Goal: Check status

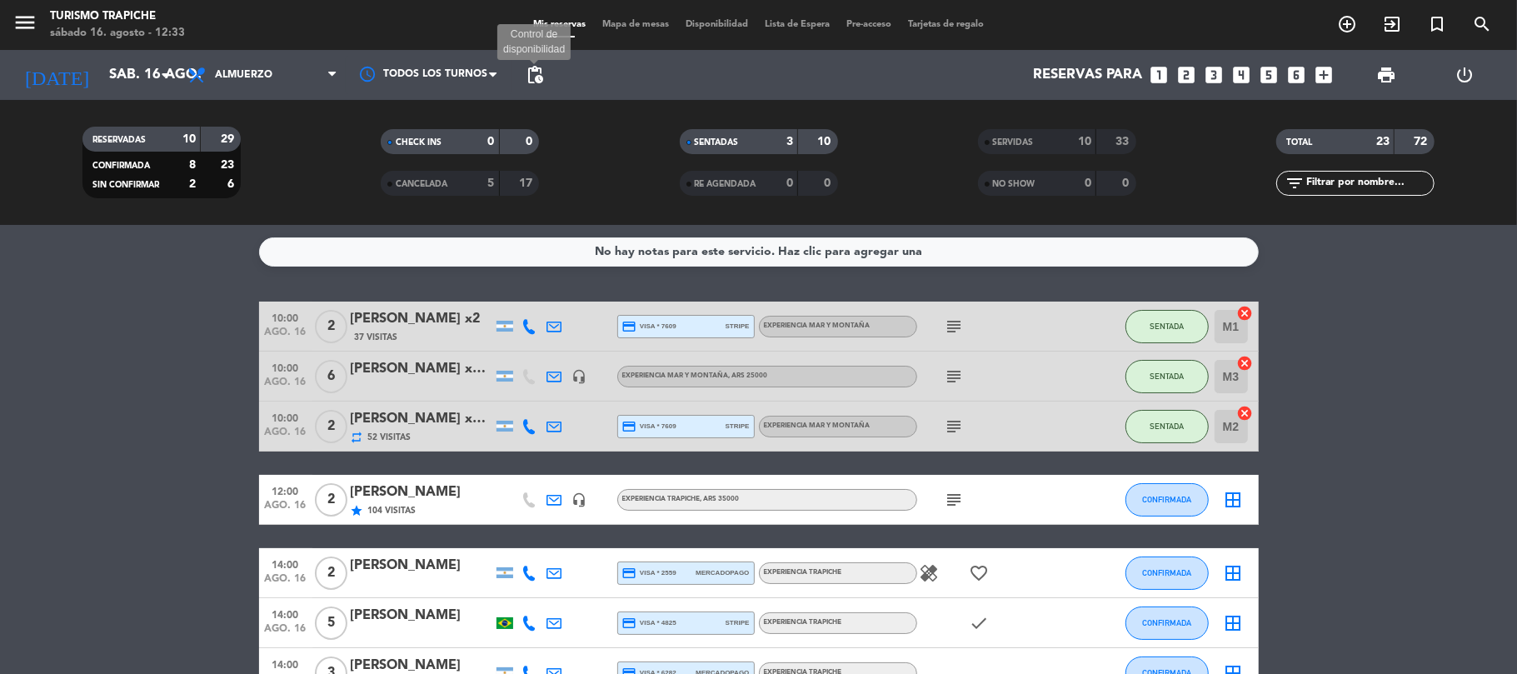
click at [544, 78] on span "pending_actions" at bounding box center [535, 75] width 20 height 20
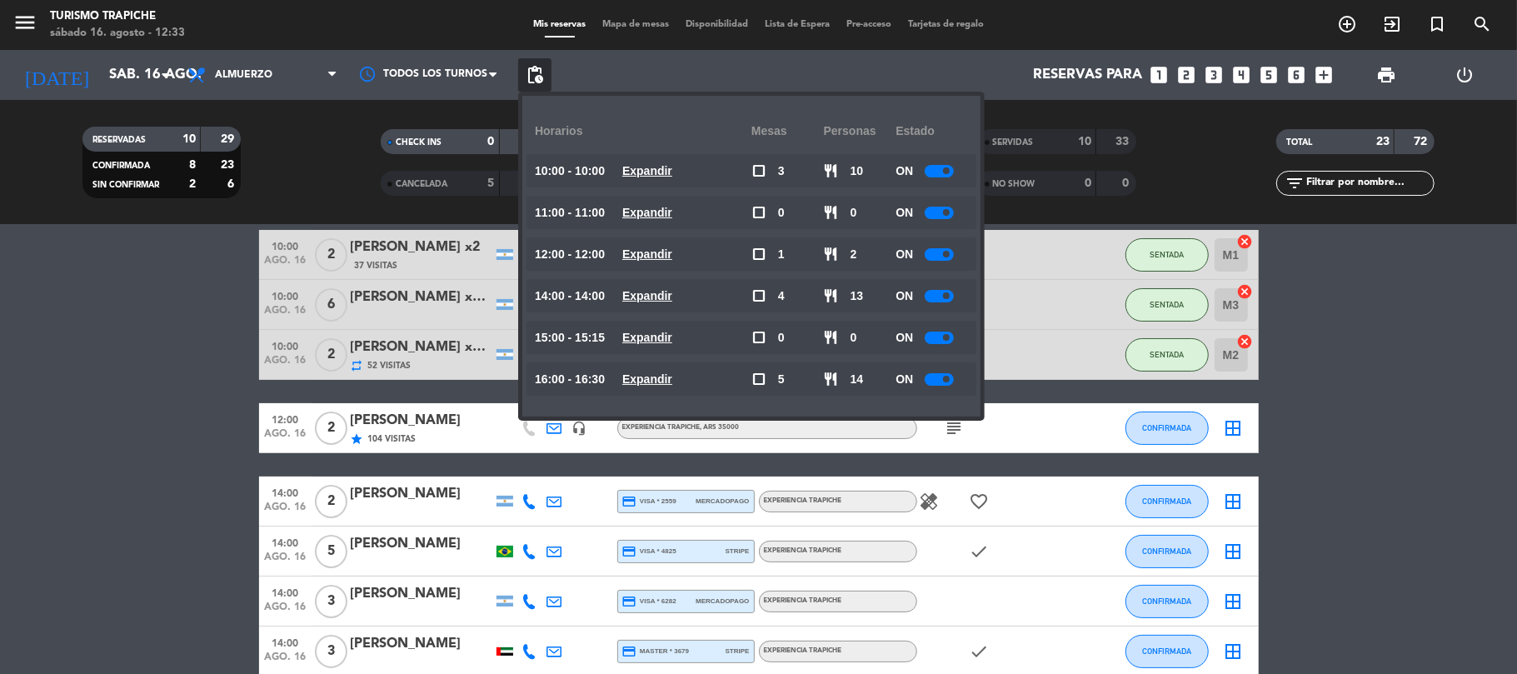
scroll to position [111, 0]
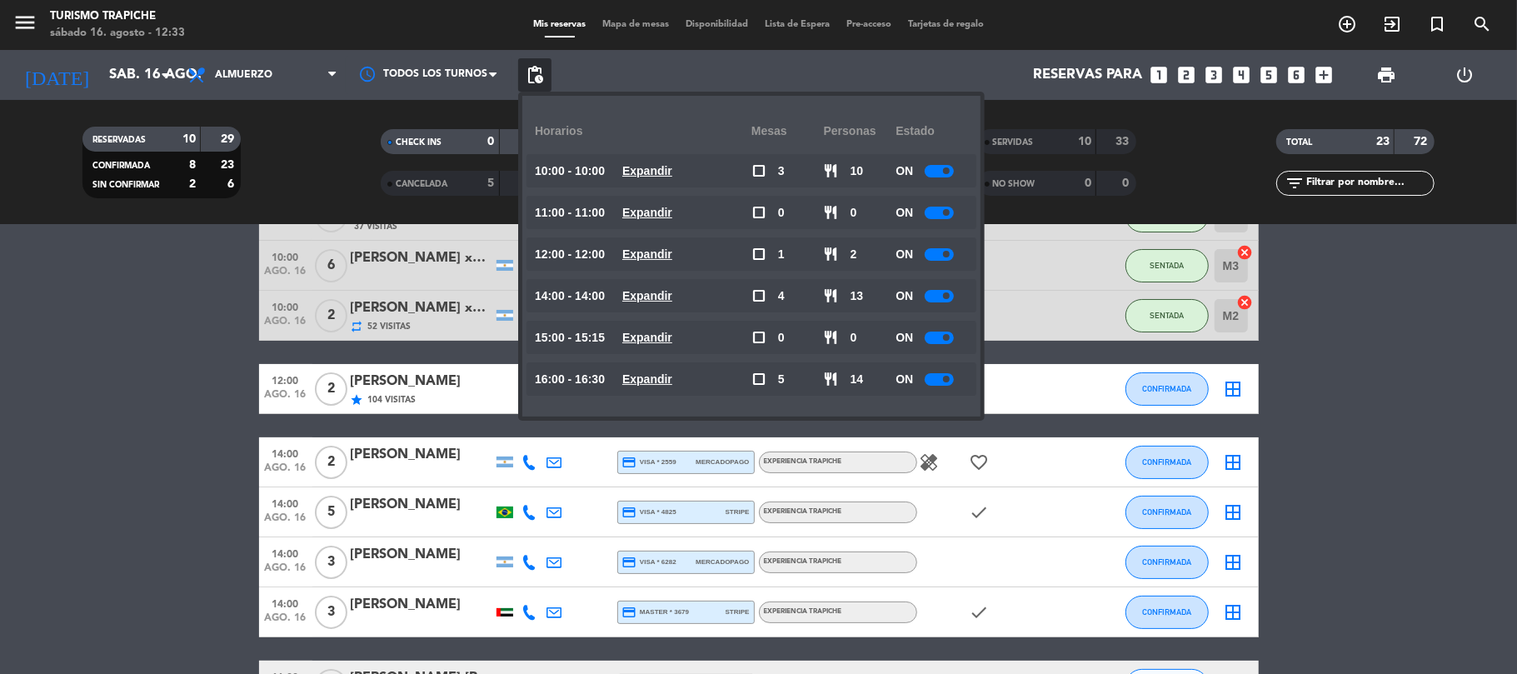
click at [84, 478] on bookings-row "10:00 [DATE] 2 [PERSON_NAME] x2 37 Visitas credit_card visa * 7609 stripe EXPER…" at bounding box center [758, 551] width 1517 height 720
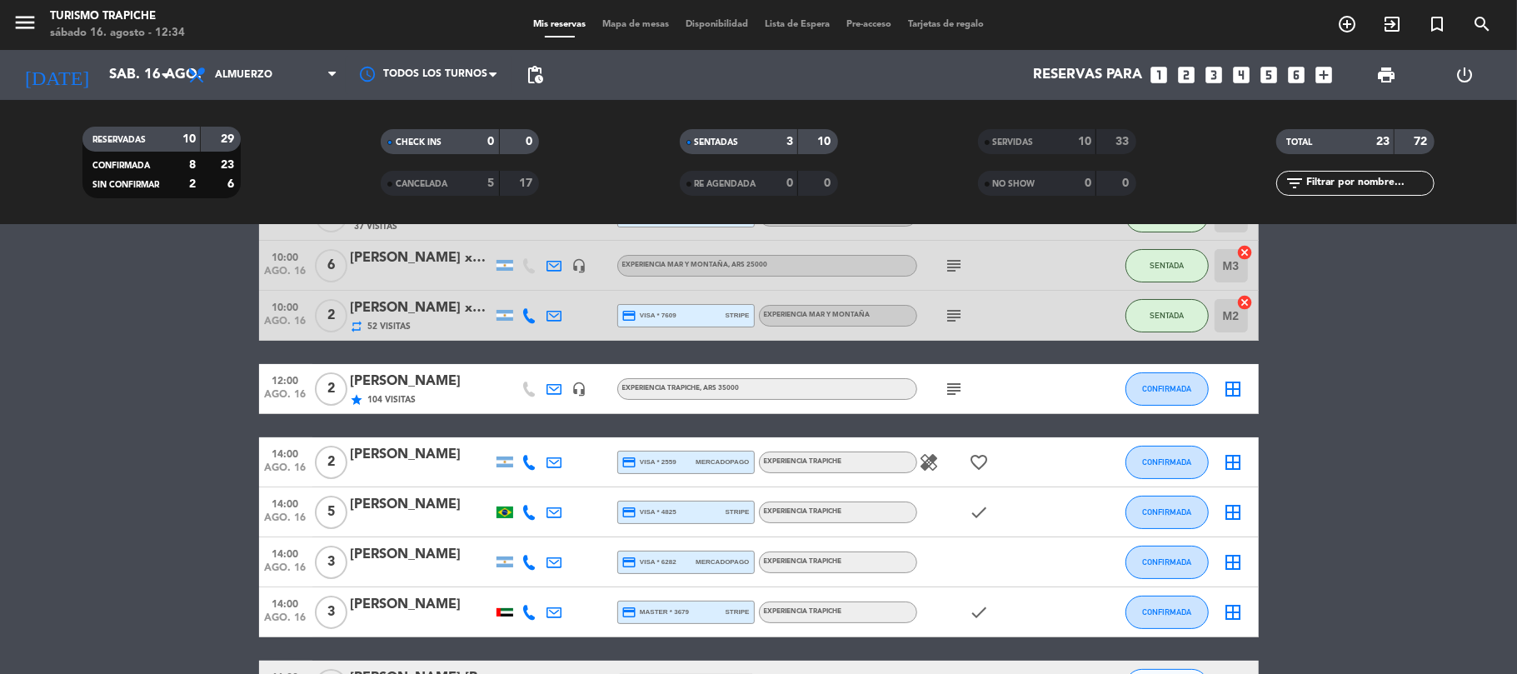
click at [524, 613] on icon at bounding box center [529, 612] width 15 height 15
click at [525, 613] on icon at bounding box center [529, 612] width 15 height 15
click at [57, 486] on bookings-row "10:00 [DATE] 2 [PERSON_NAME] x2 37 Visitas credit_card visa * 7609 stripe EXPER…" at bounding box center [758, 551] width 1517 height 720
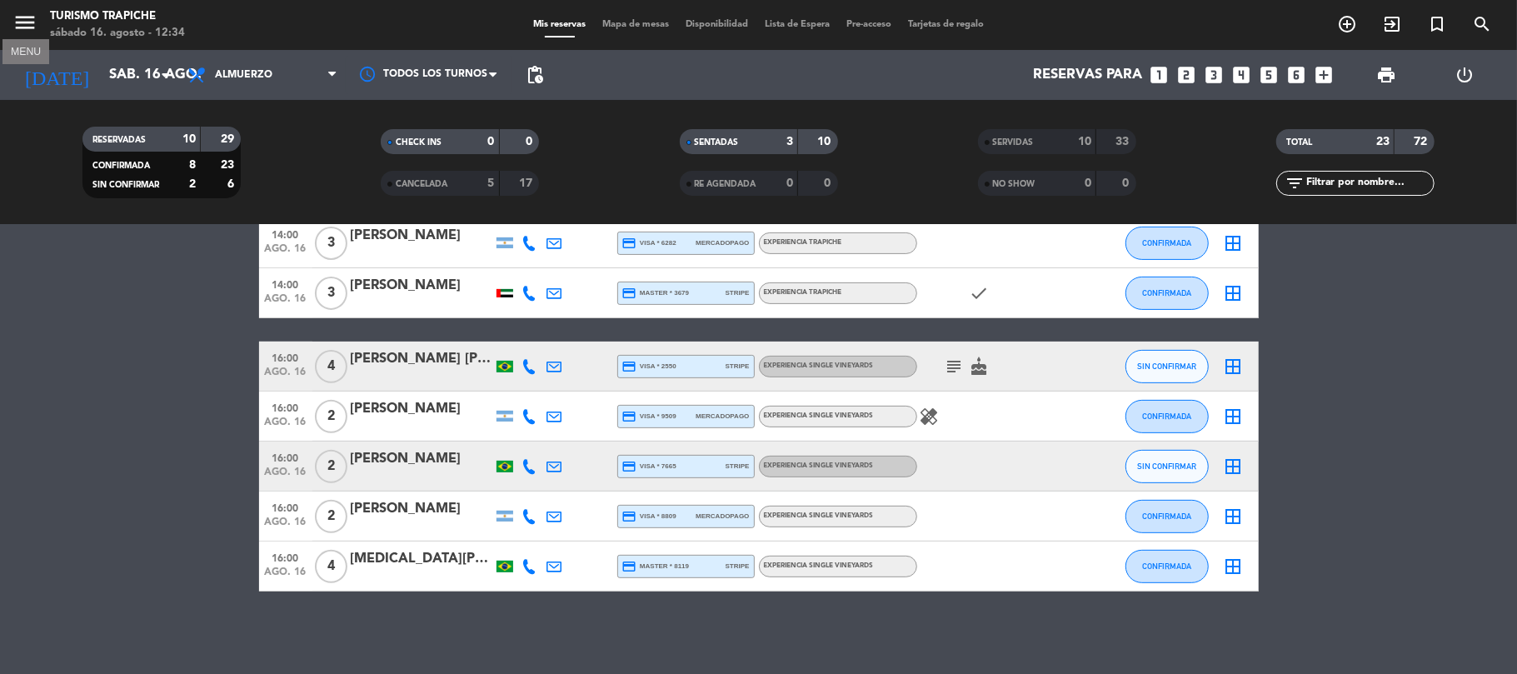
click at [20, 22] on icon "menu" at bounding box center [24, 22] width 25 height 25
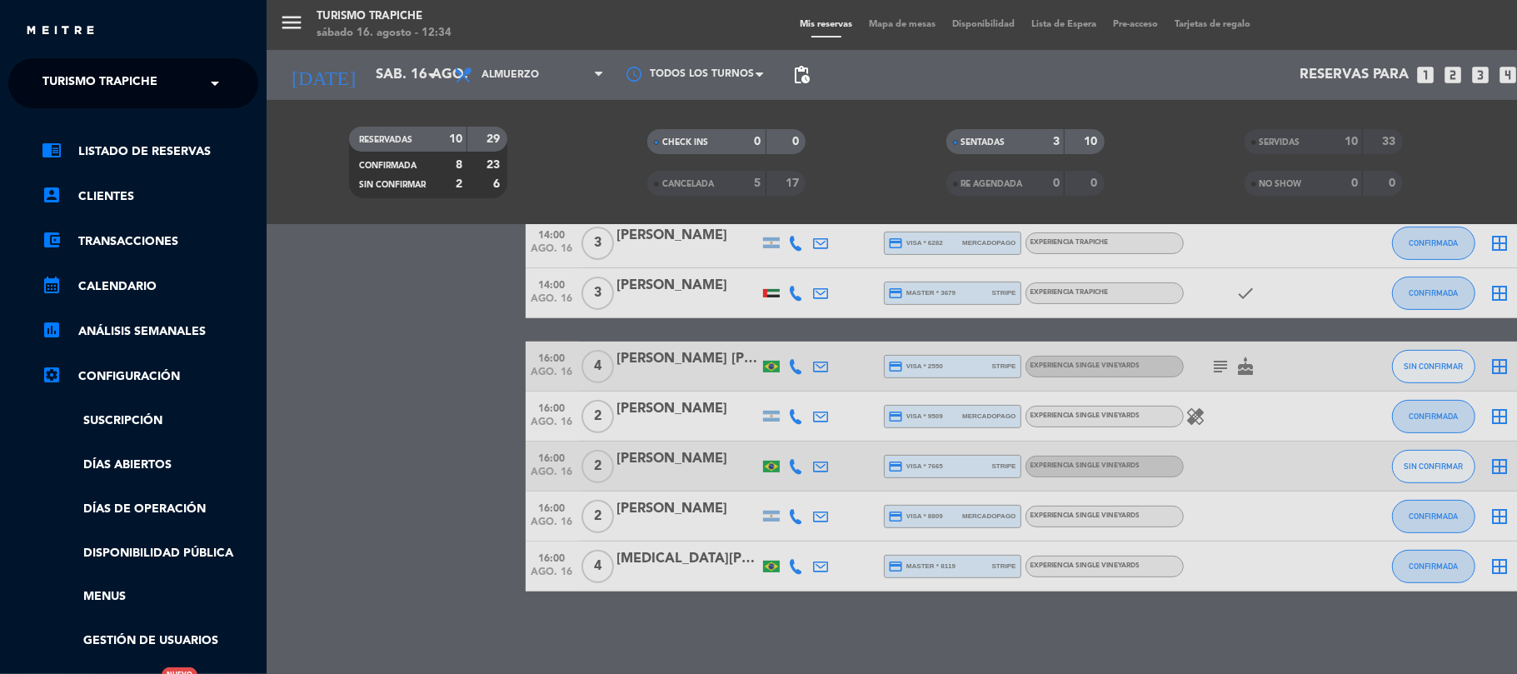
click at [57, 77] on span "Turismo Trapiche" at bounding box center [99, 83] width 115 height 35
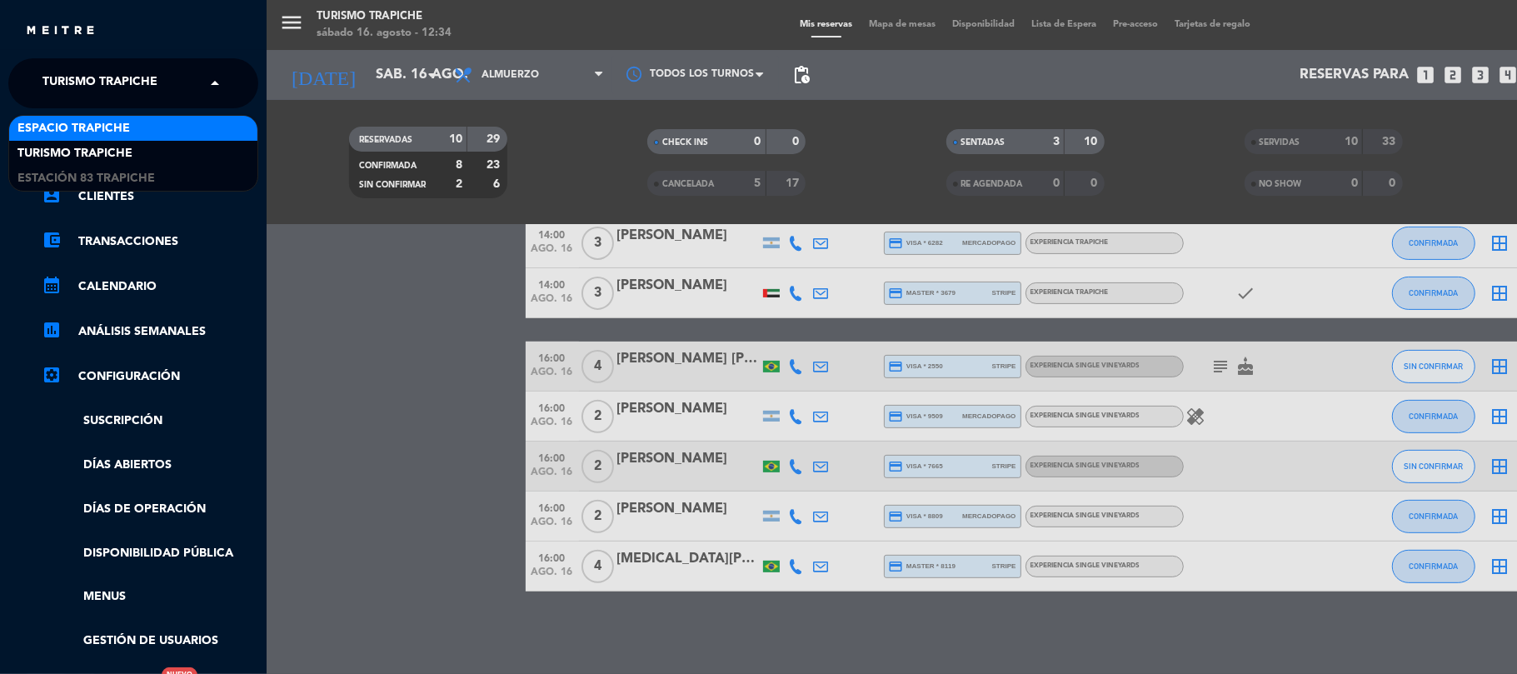
click at [57, 125] on span "Espacio Trapiche" at bounding box center [73, 128] width 112 height 19
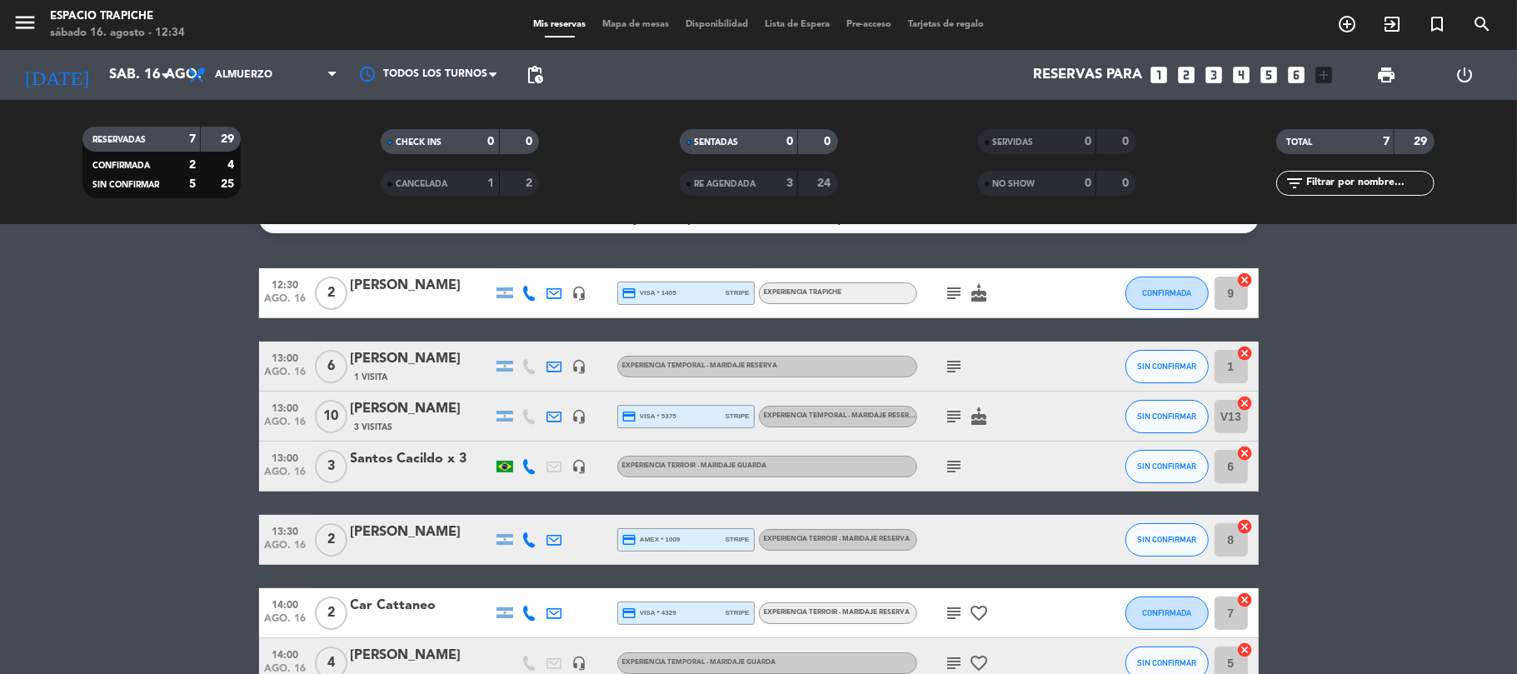
scroll to position [0, 0]
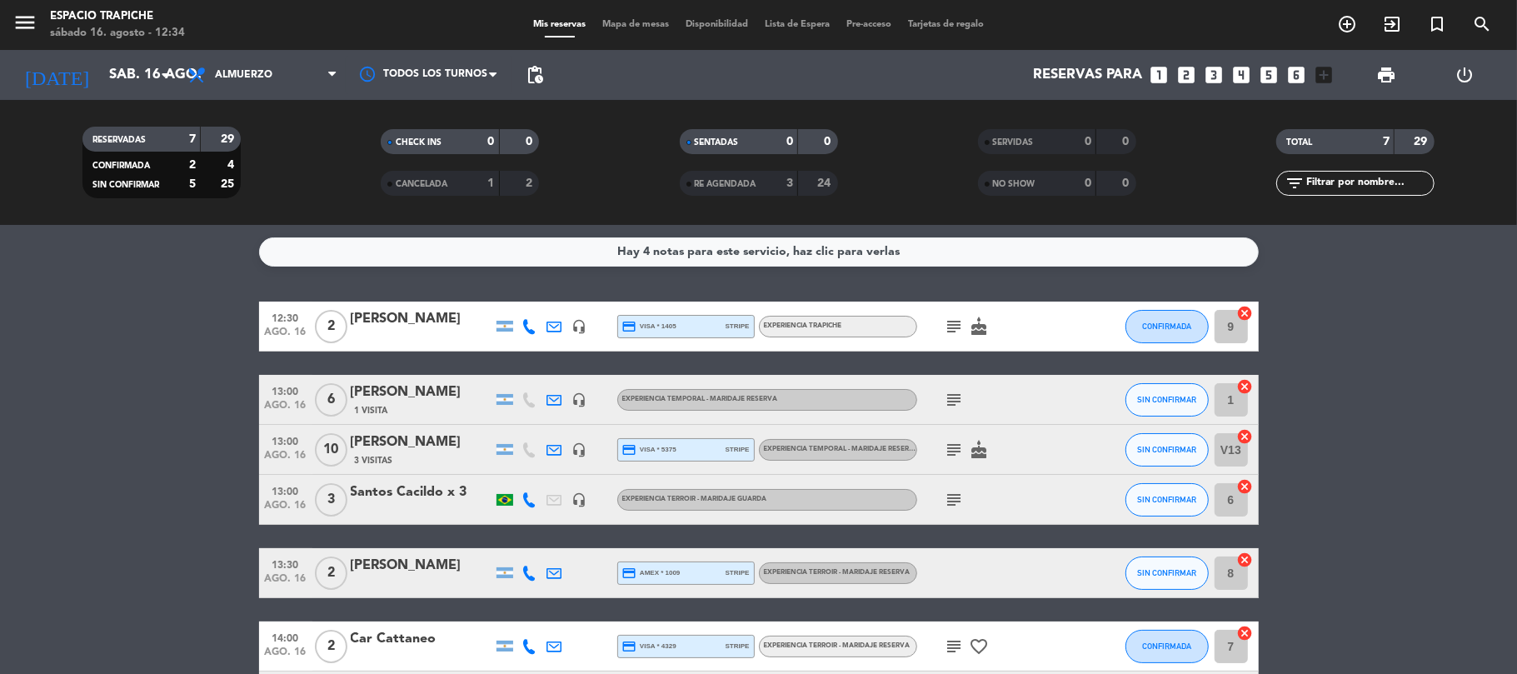
click at [551, 320] on icon at bounding box center [554, 326] width 15 height 15
click at [553, 320] on icon at bounding box center [554, 326] width 15 height 15
click at [555, 320] on icon at bounding box center [554, 326] width 15 height 15
click at [950, 320] on icon "subject" at bounding box center [955, 327] width 20 height 20
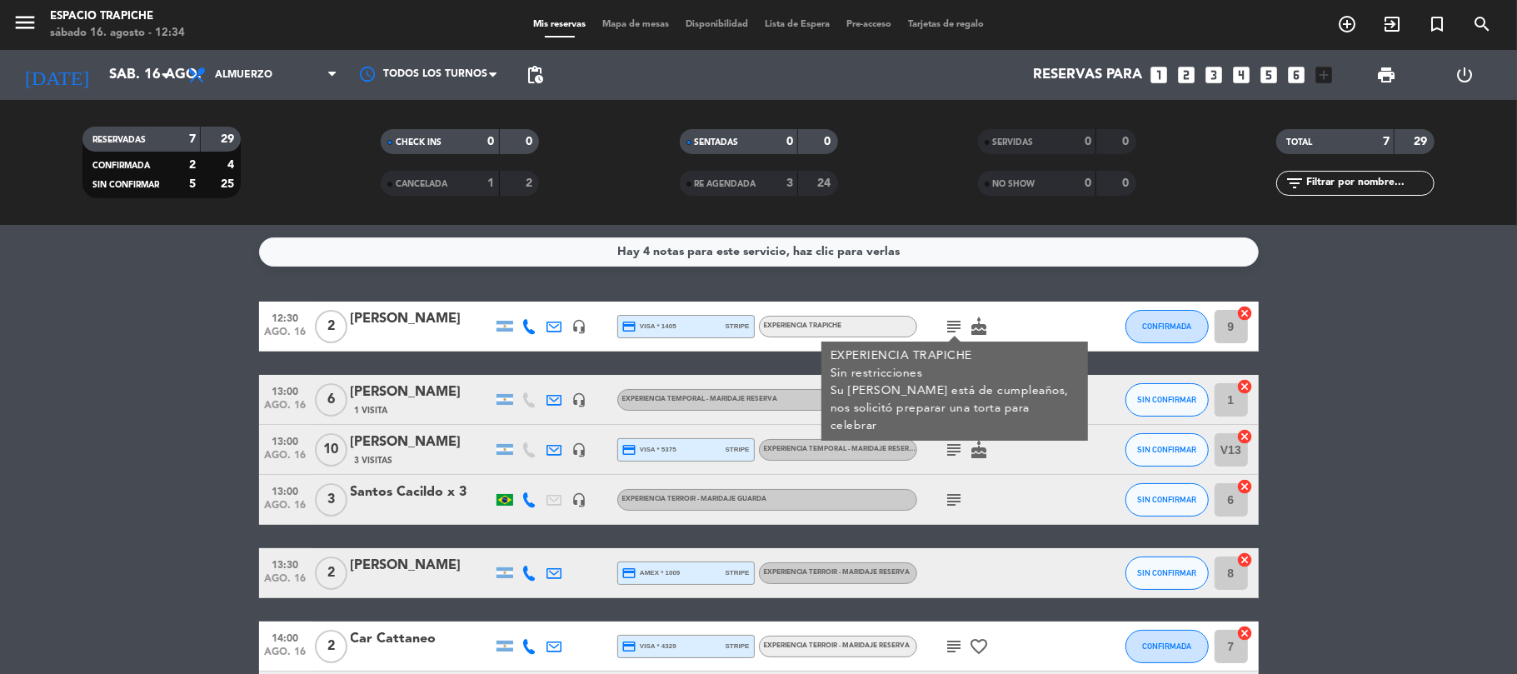
click at [960, 321] on icon "subject" at bounding box center [955, 327] width 20 height 20
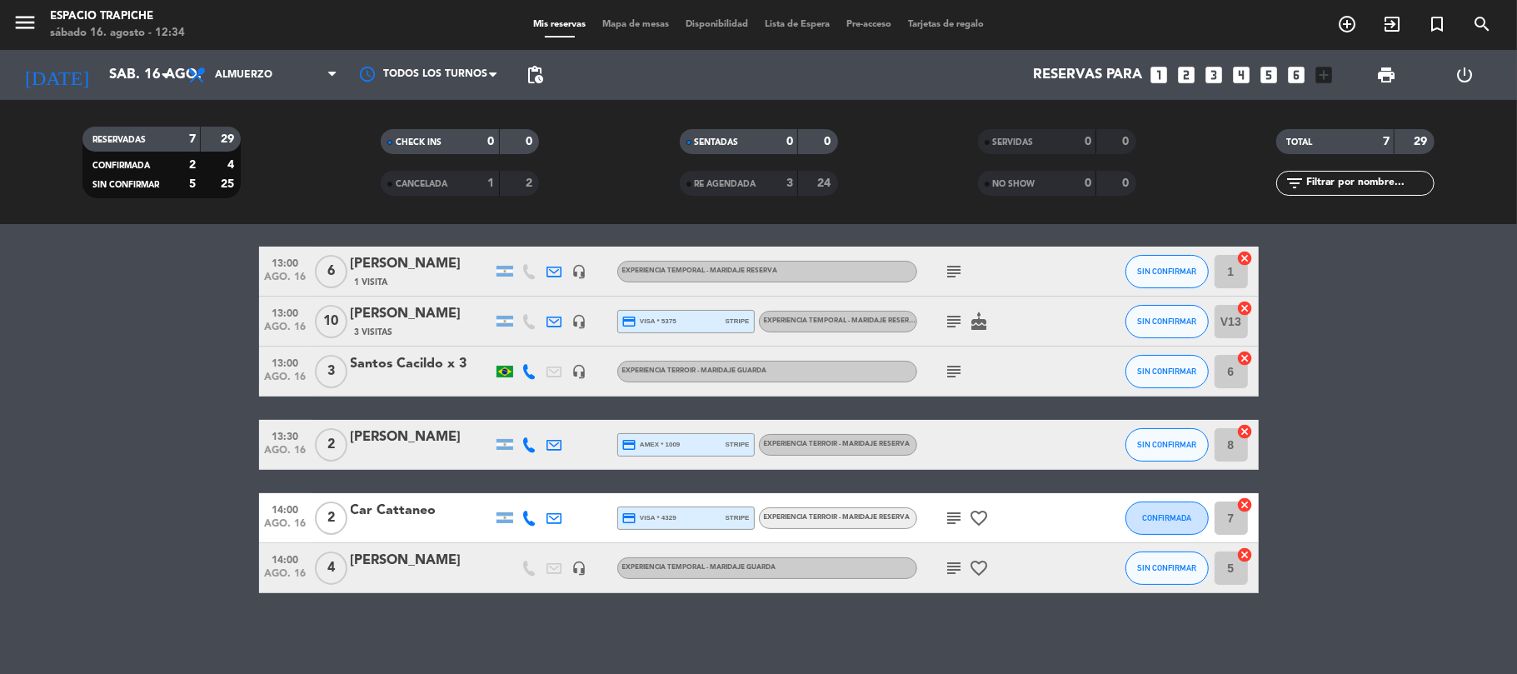
scroll to position [130, 0]
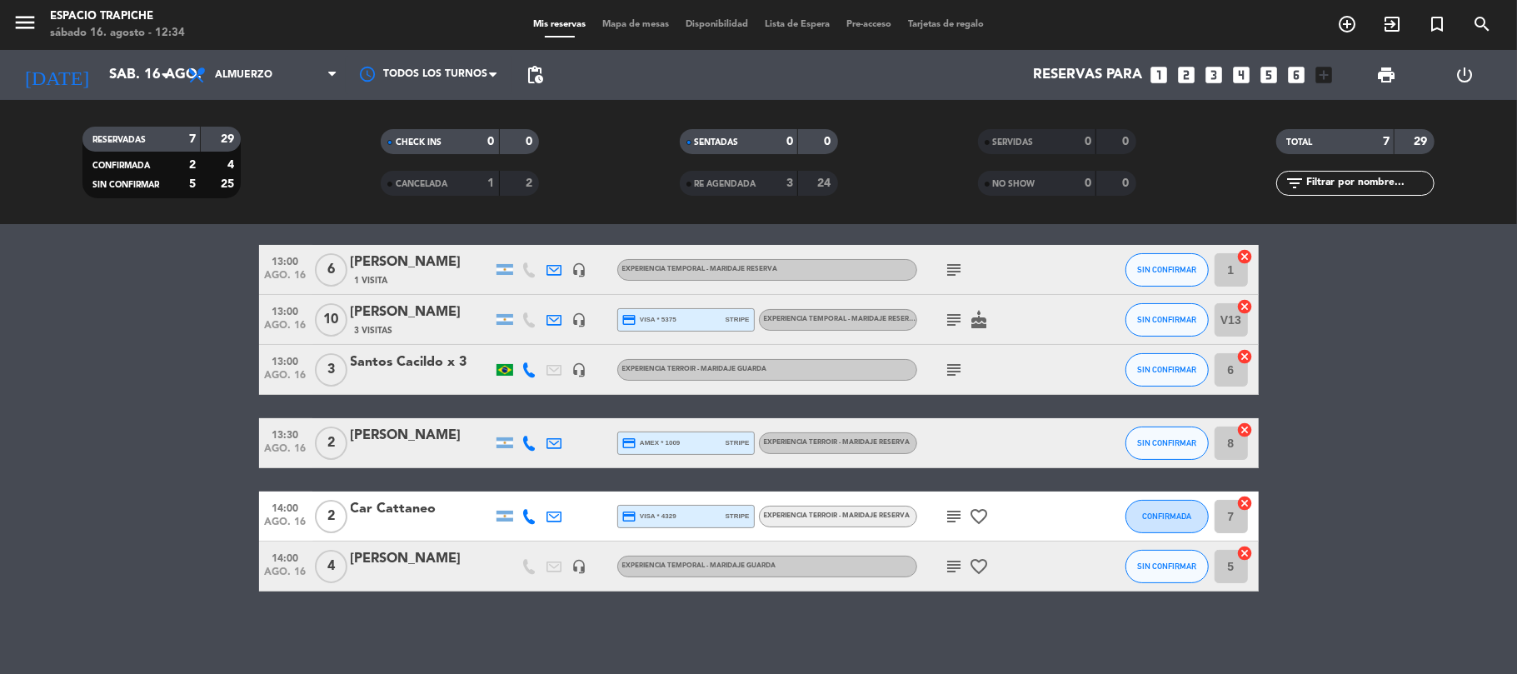
click at [946, 523] on icon "subject" at bounding box center [955, 516] width 20 height 20
click at [961, 563] on icon "subject" at bounding box center [955, 566] width 20 height 20
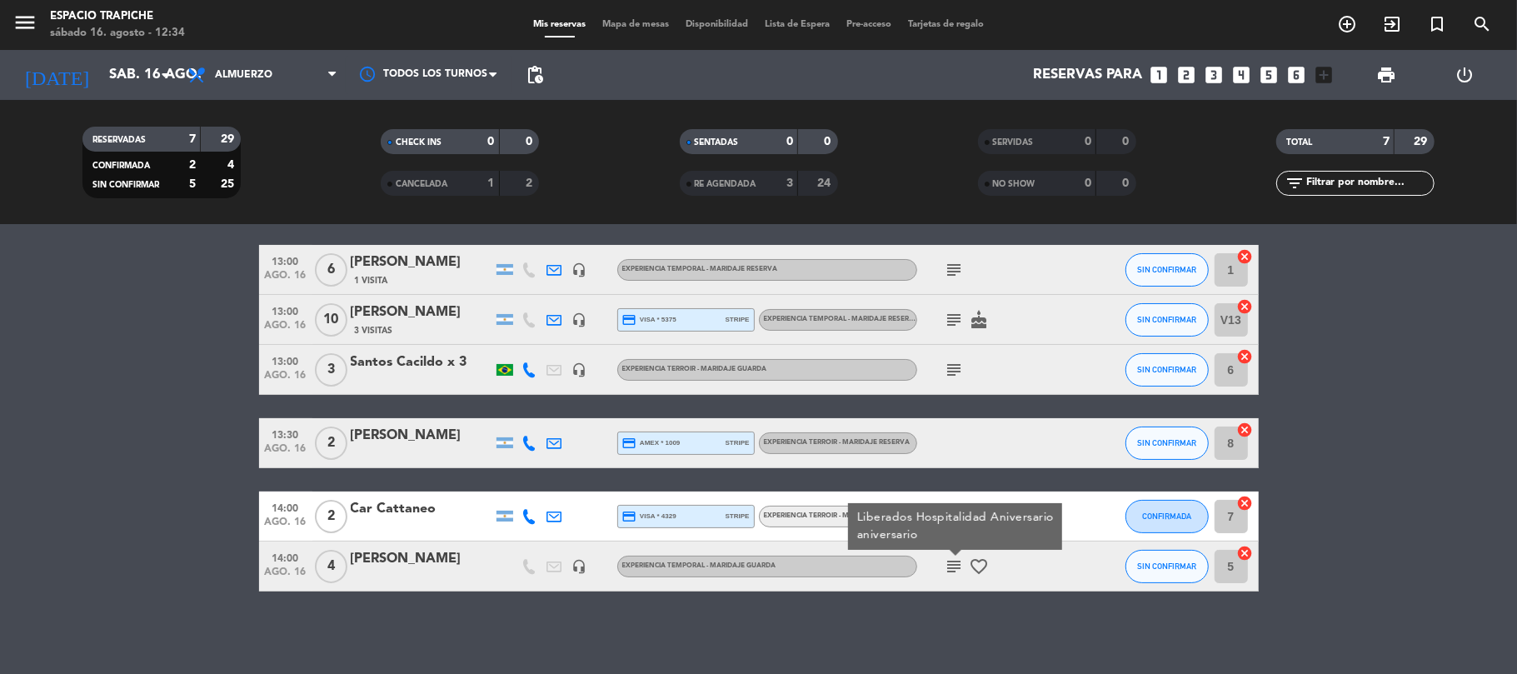
click at [961, 563] on icon "subject" at bounding box center [955, 566] width 20 height 20
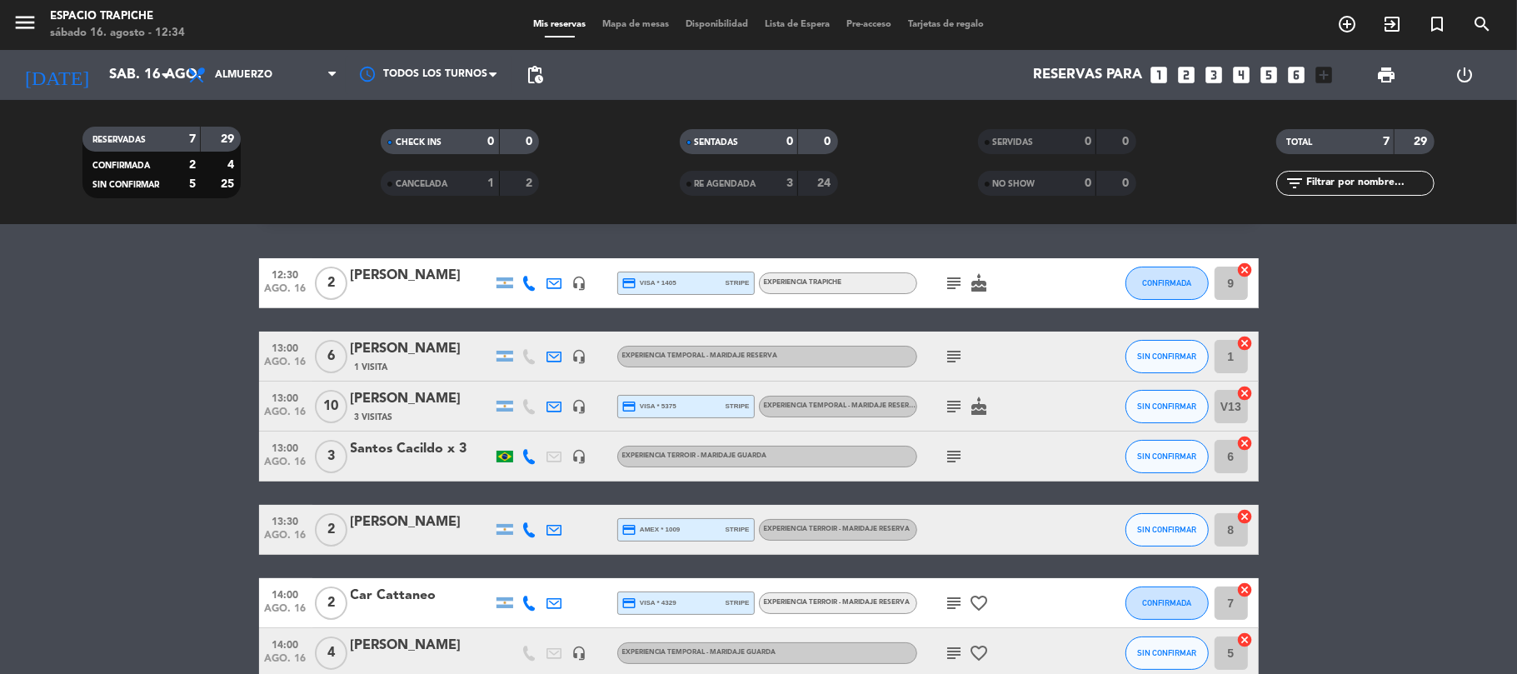
scroll to position [0, 0]
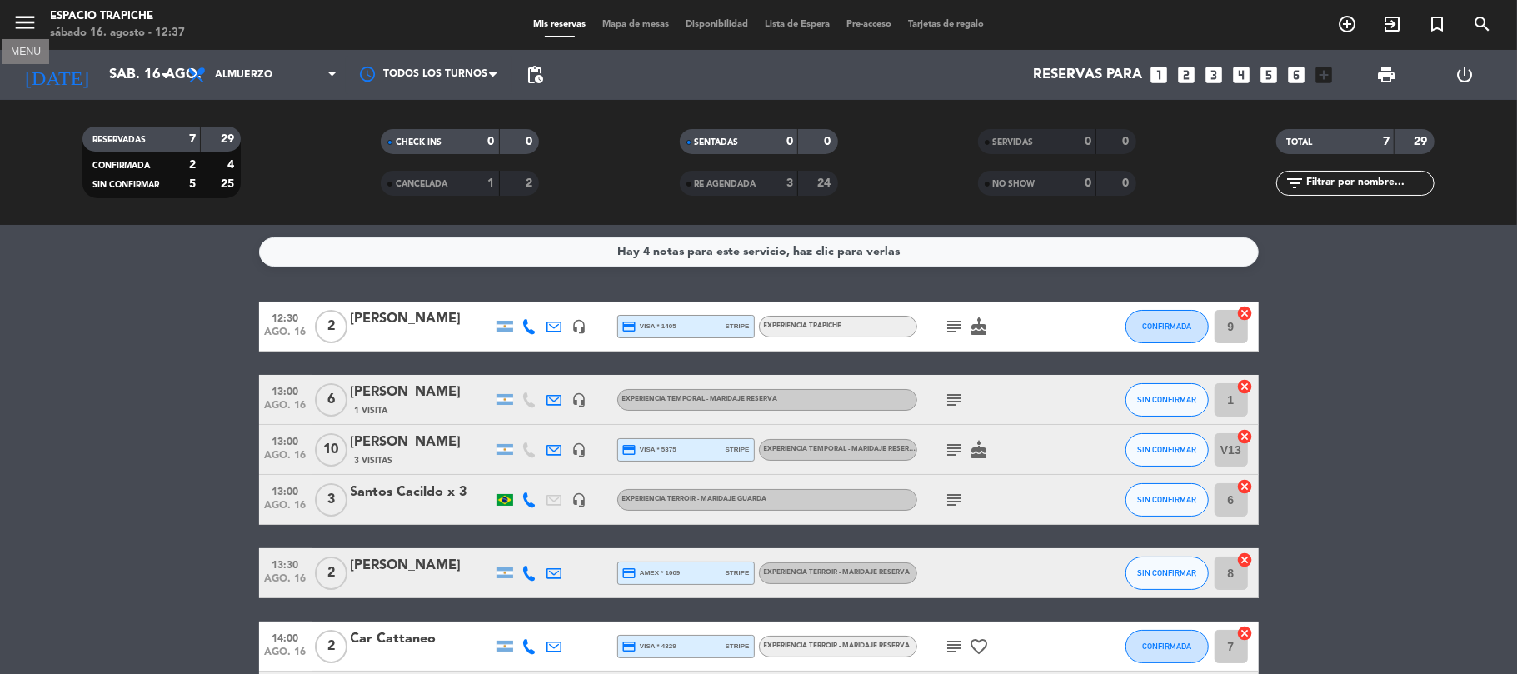
click at [30, 20] on icon "menu" at bounding box center [24, 22] width 25 height 25
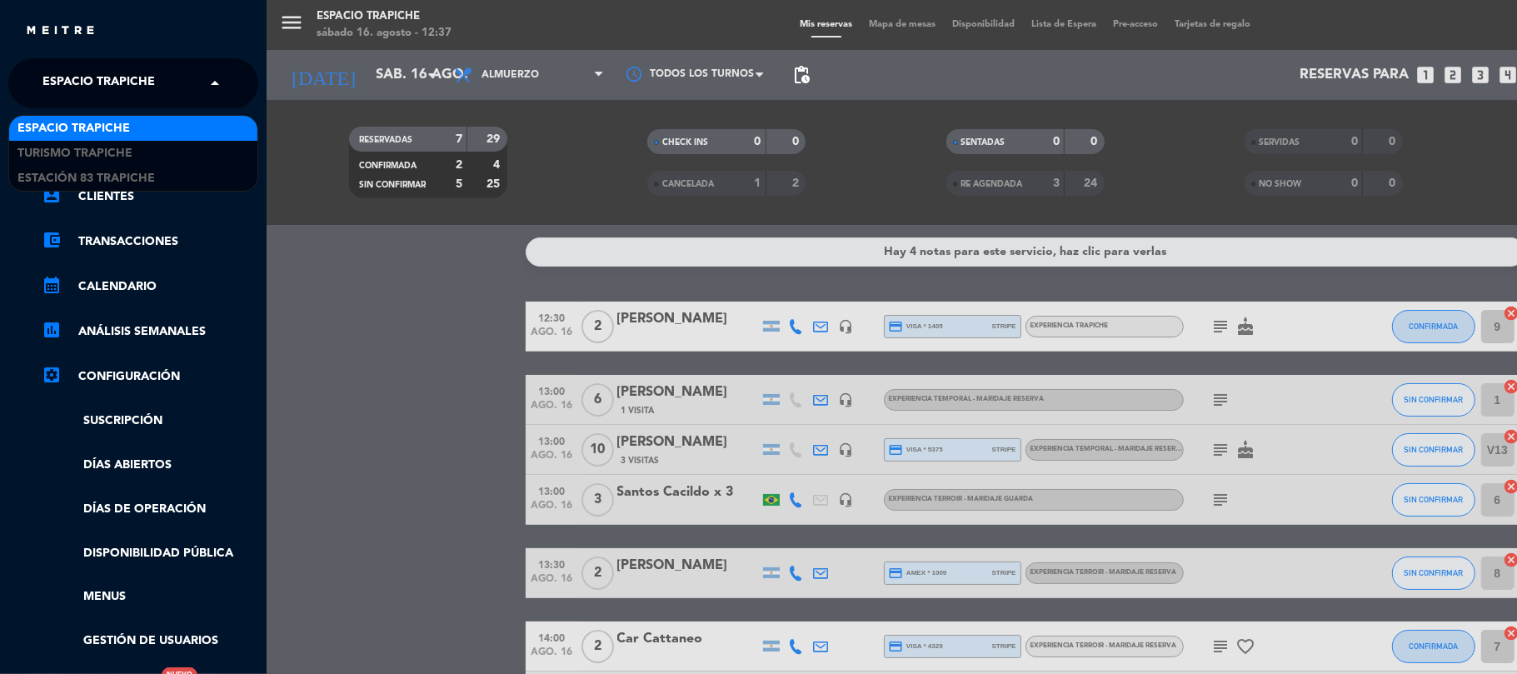
click at [60, 82] on span "Espacio Trapiche" at bounding box center [98, 83] width 112 height 35
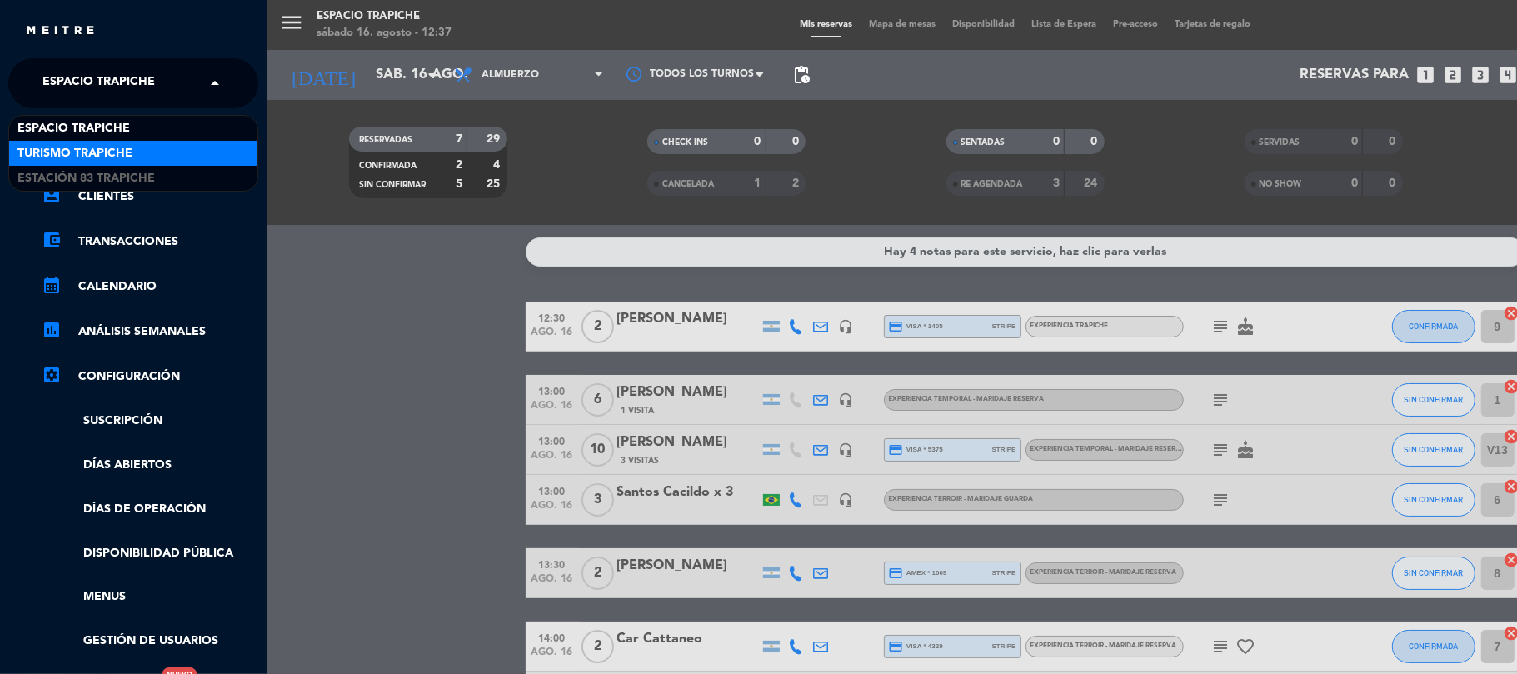
click at [63, 157] on span "Turismo Trapiche" at bounding box center [74, 153] width 115 height 19
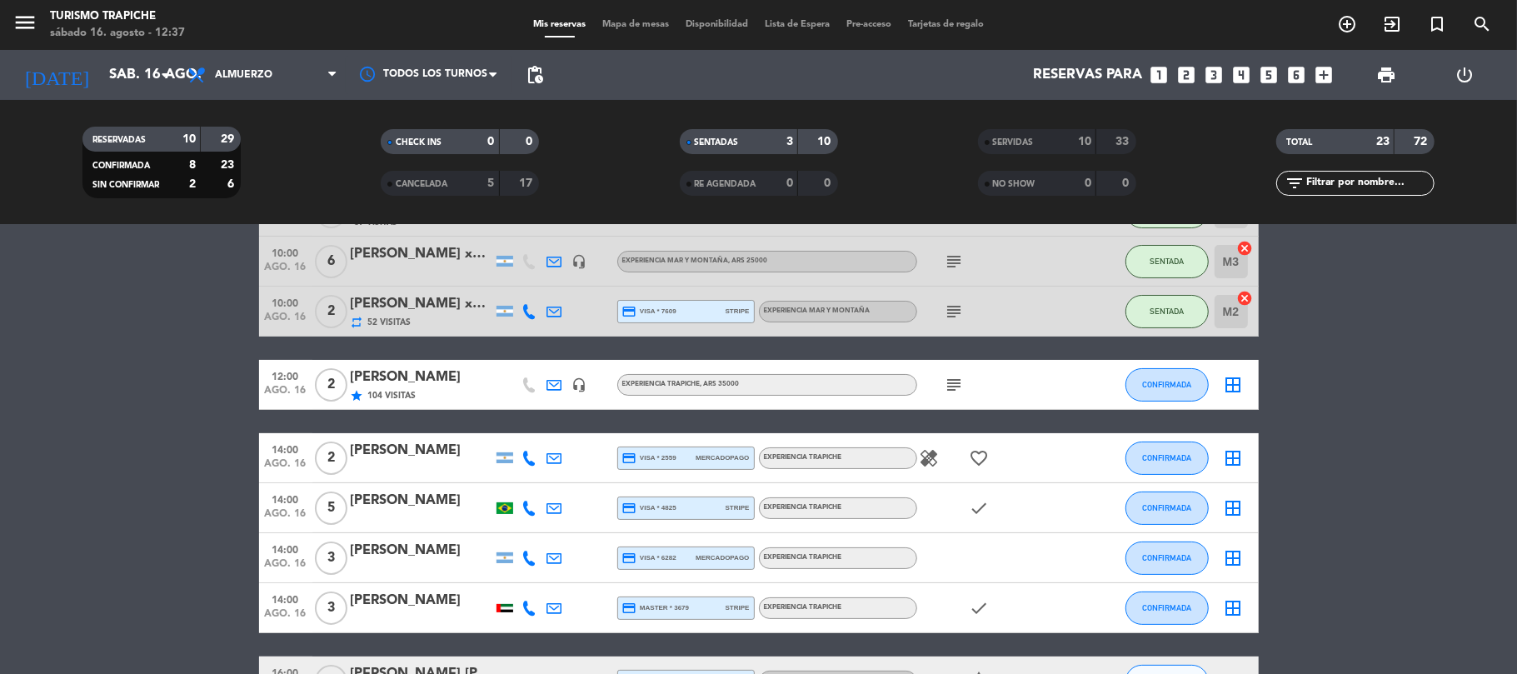
scroll to position [222, 0]
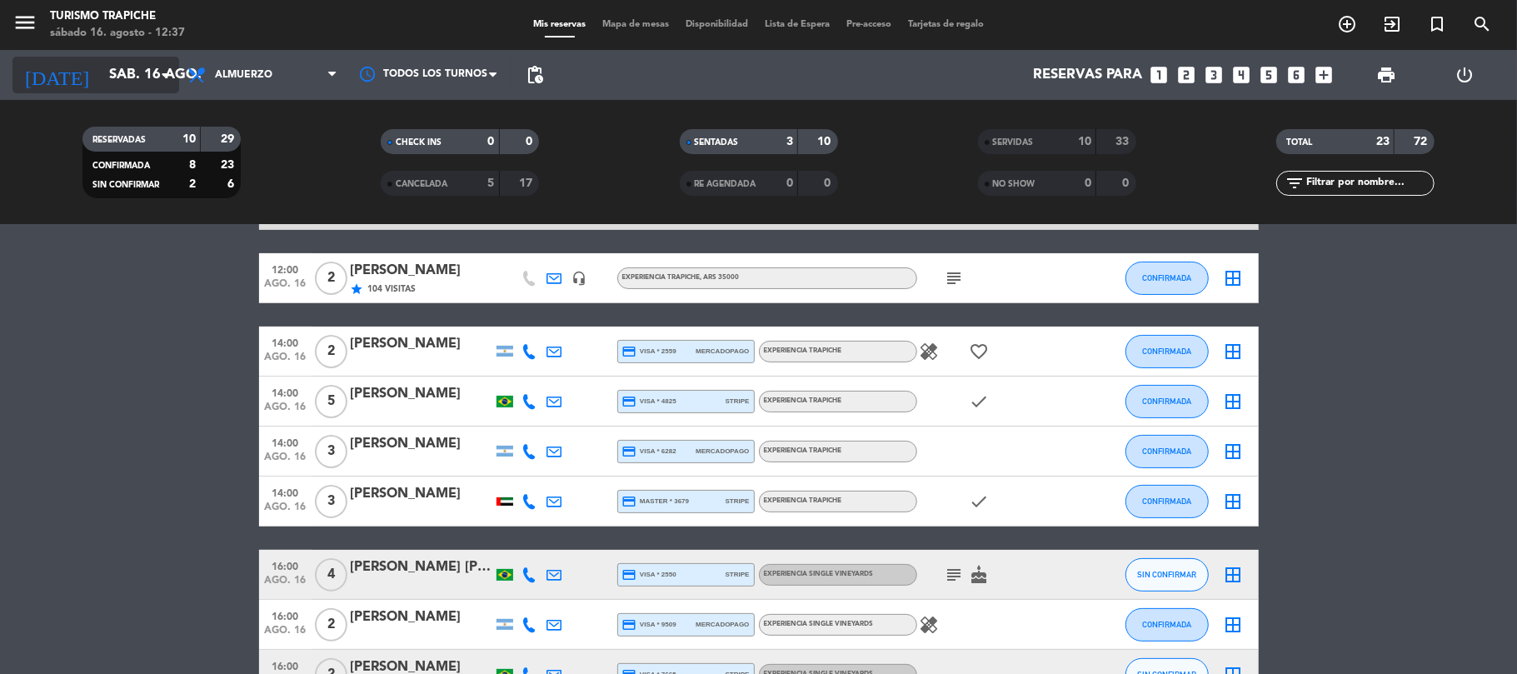
click at [143, 84] on input "sáb. 16 ago." at bounding box center [191, 75] width 180 height 32
click at [141, 70] on input "sáb. 16 ago." at bounding box center [191, 75] width 180 height 32
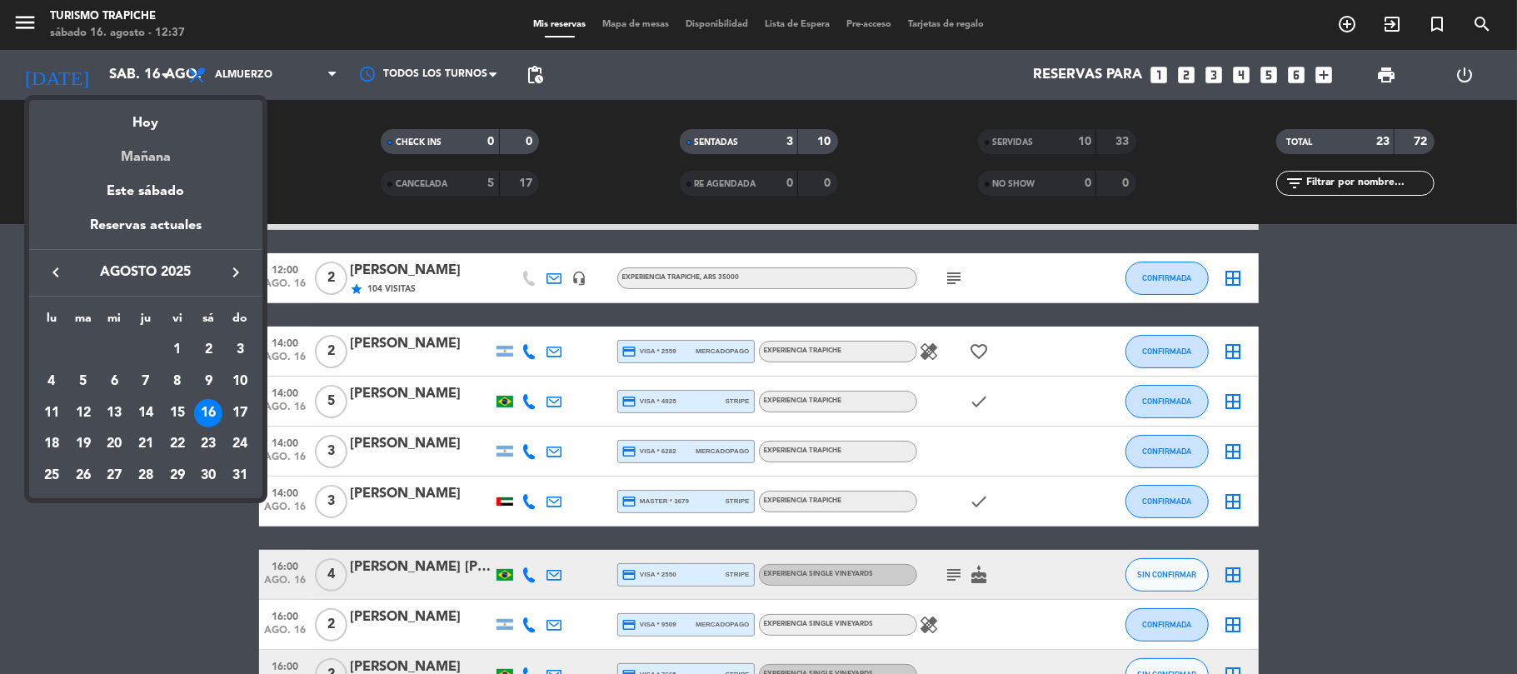
click at [142, 163] on div "Mañana" at bounding box center [145, 151] width 233 height 34
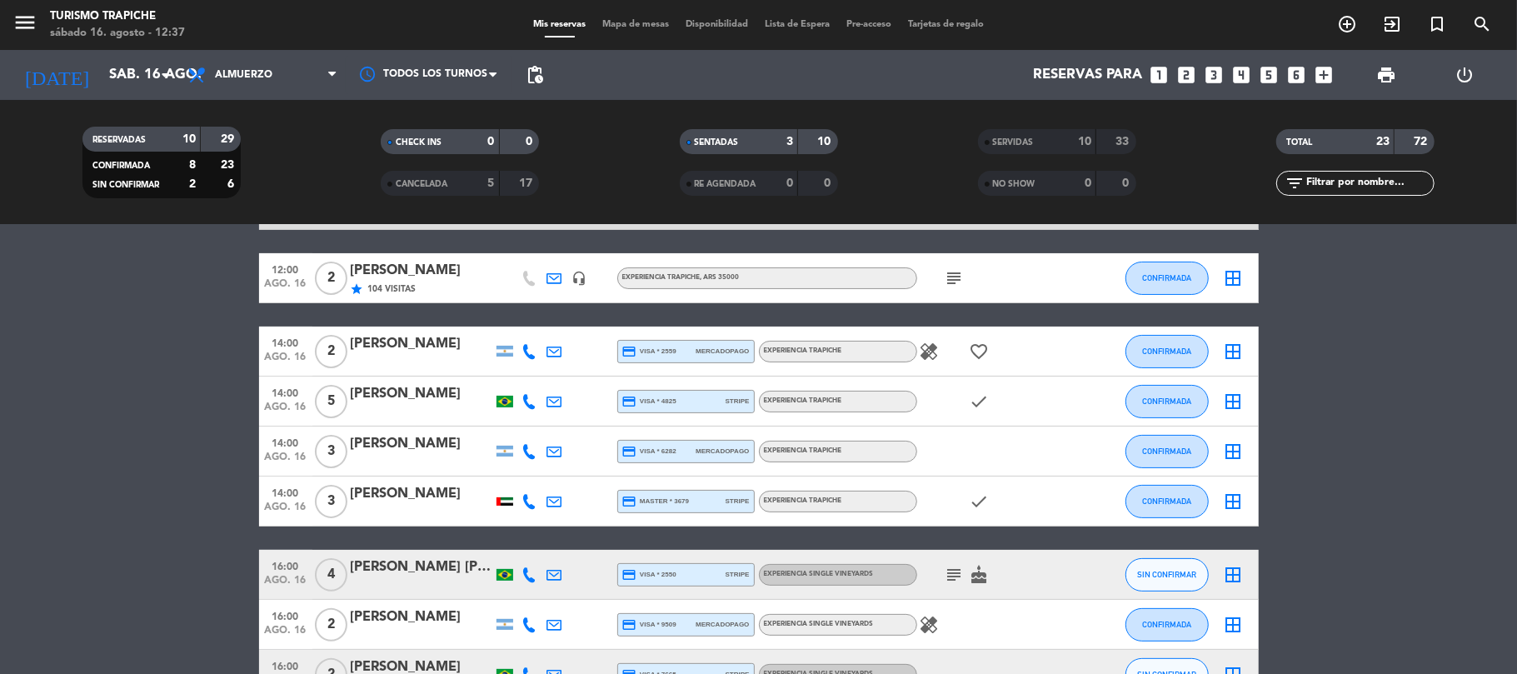
type input "dom. 17 ago."
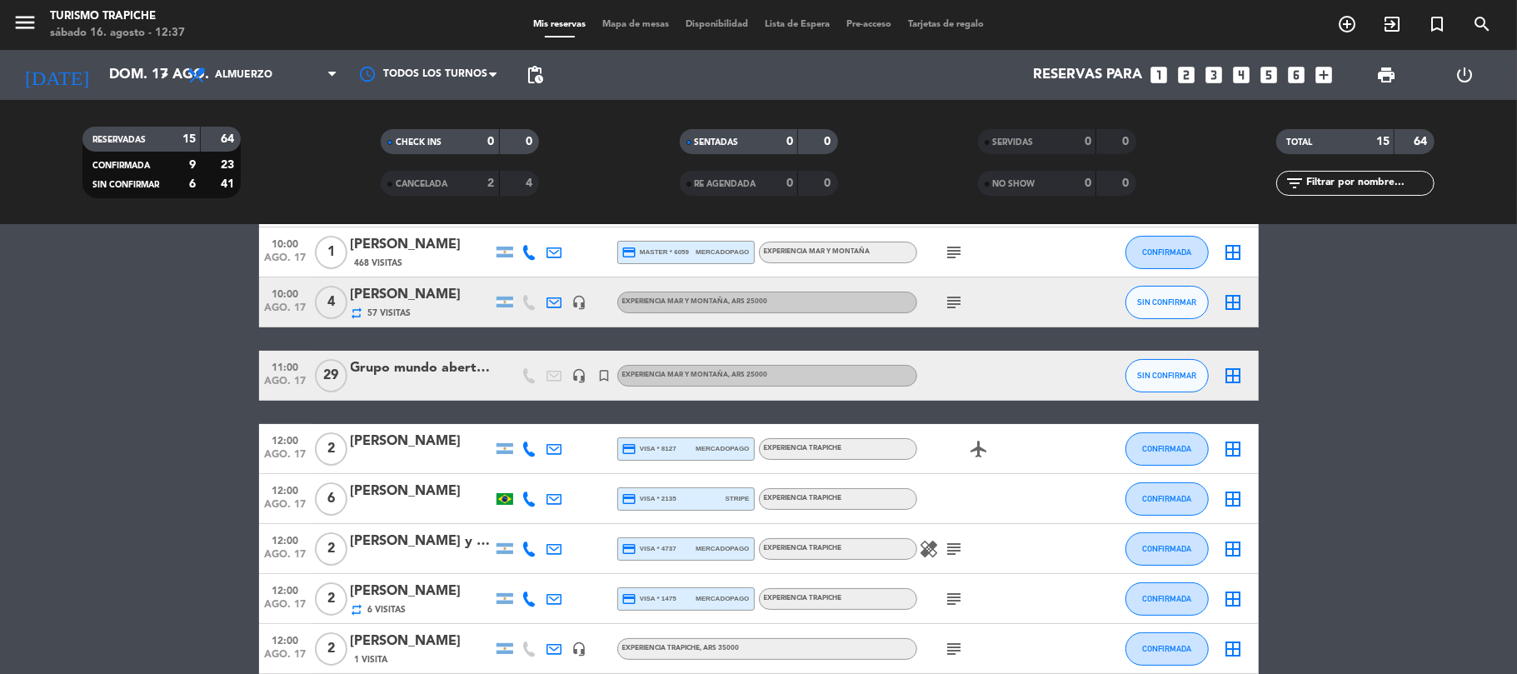
scroll to position [111, 0]
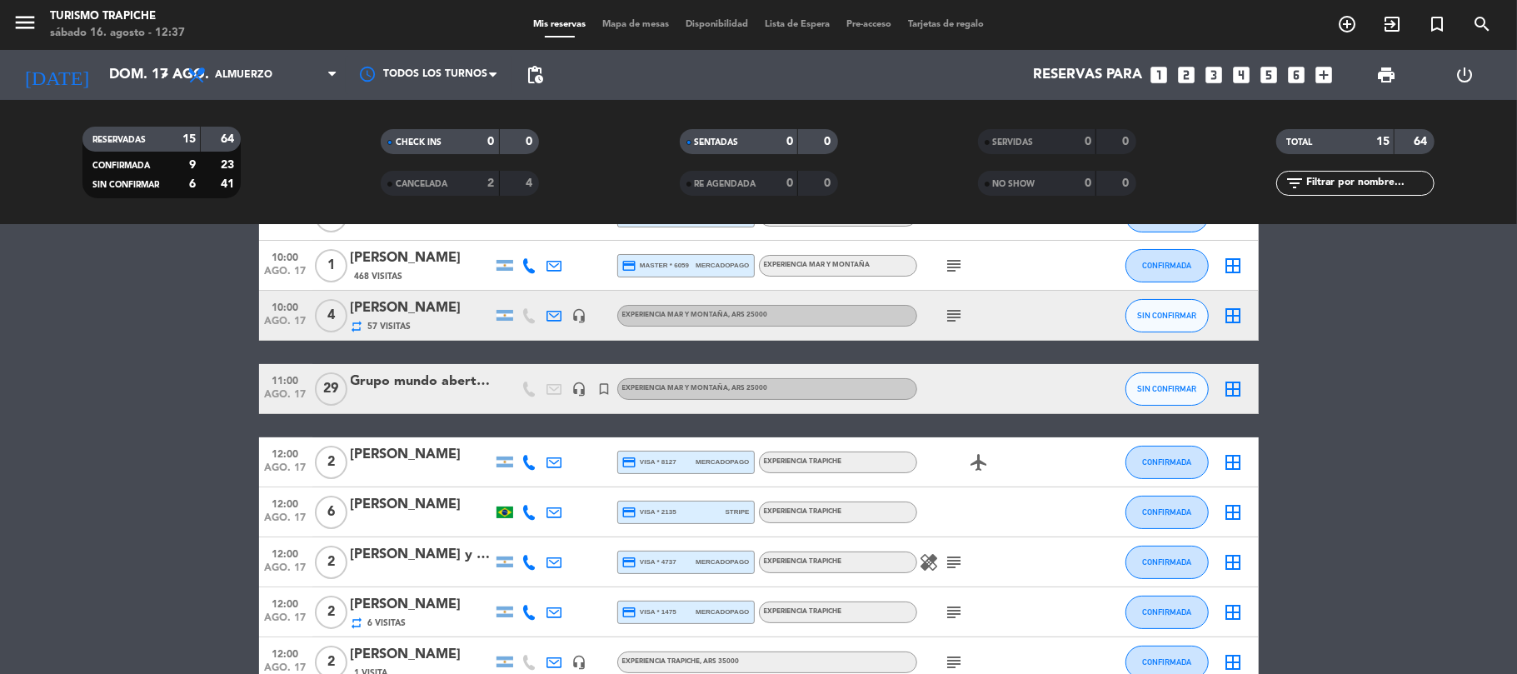
click at [534, 58] on span "pending_actions" at bounding box center [534, 74] width 33 height 33
click at [534, 67] on span "pending_actions" at bounding box center [535, 75] width 20 height 20
click at [531, 78] on span "pending_actions" at bounding box center [535, 75] width 20 height 20
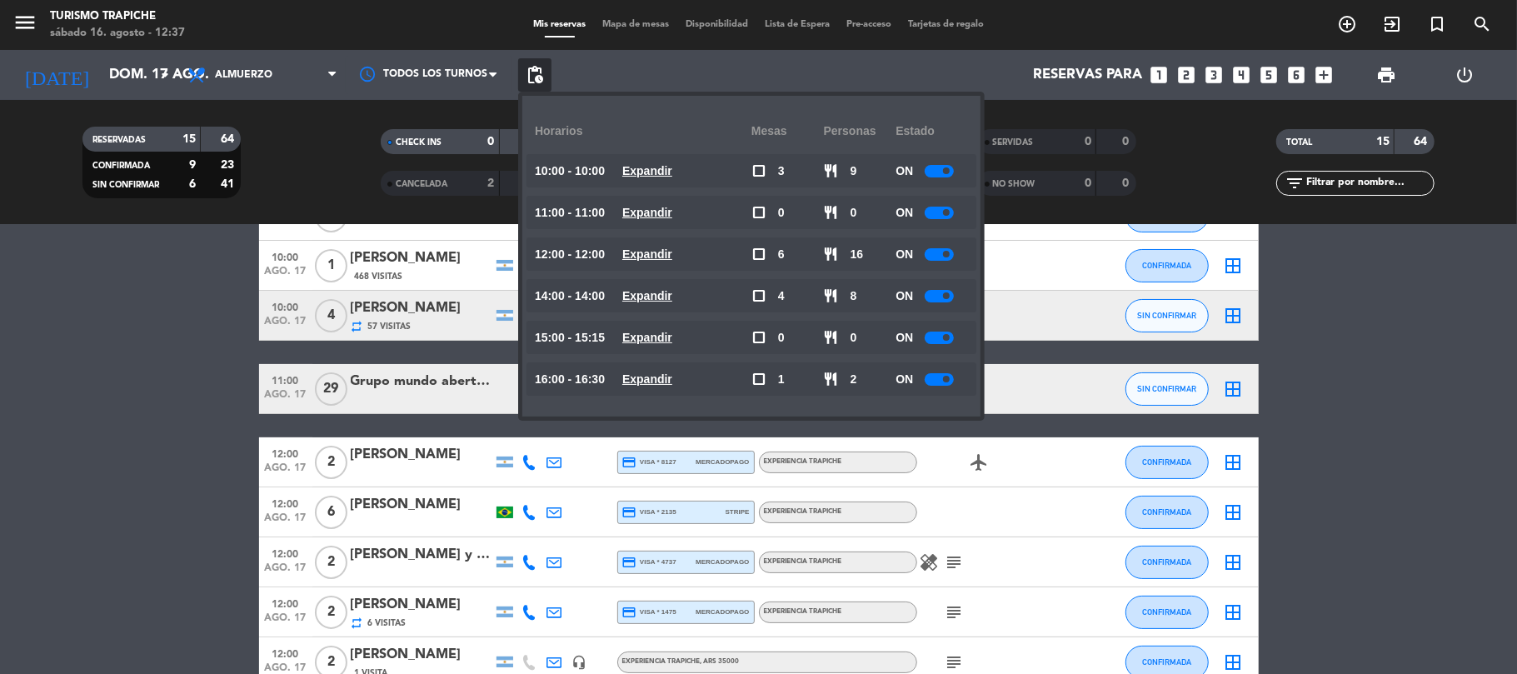
click at [111, 426] on bookings-row "10:00 [DATE] 4 [PERSON_NAME] credit_card visa * 8720 mercadopago EXPERIENCIA MA…" at bounding box center [758, 612] width 1517 height 843
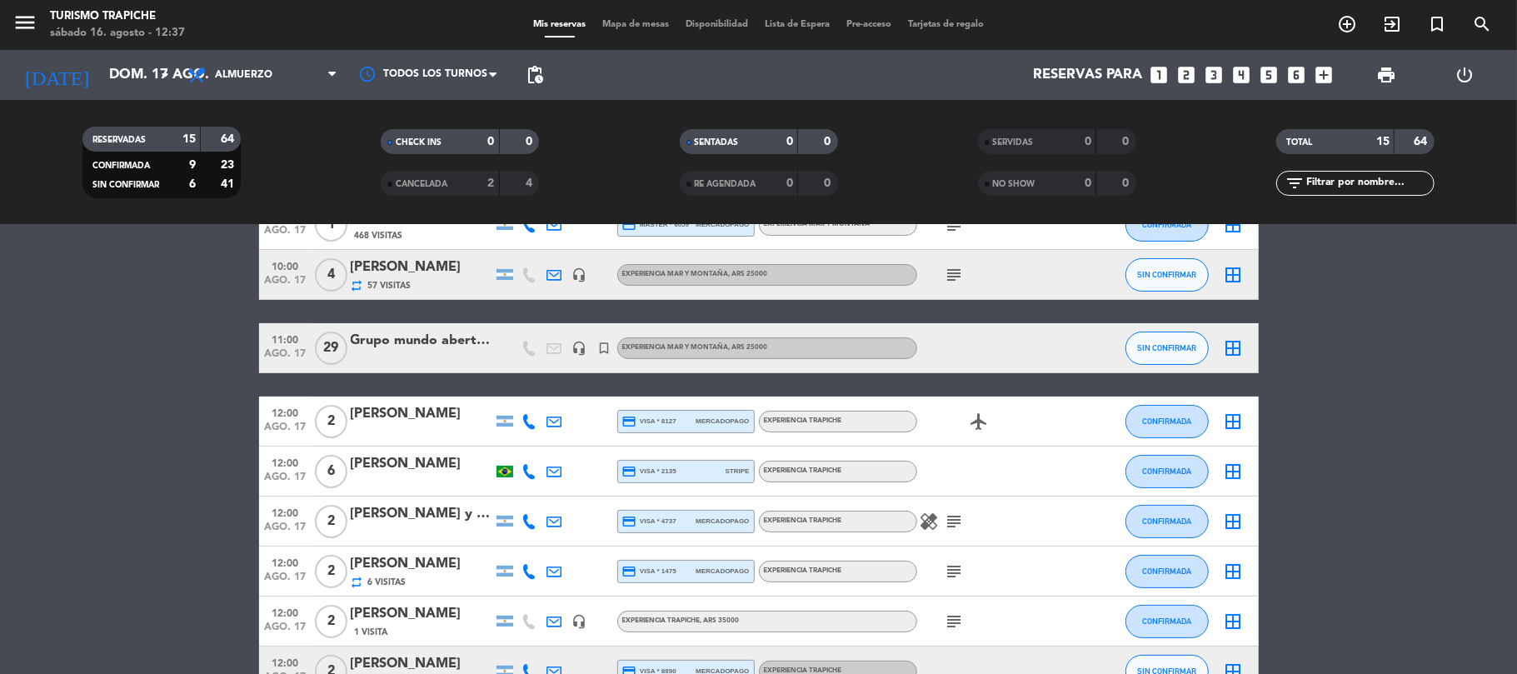
scroll to position [222, 0]
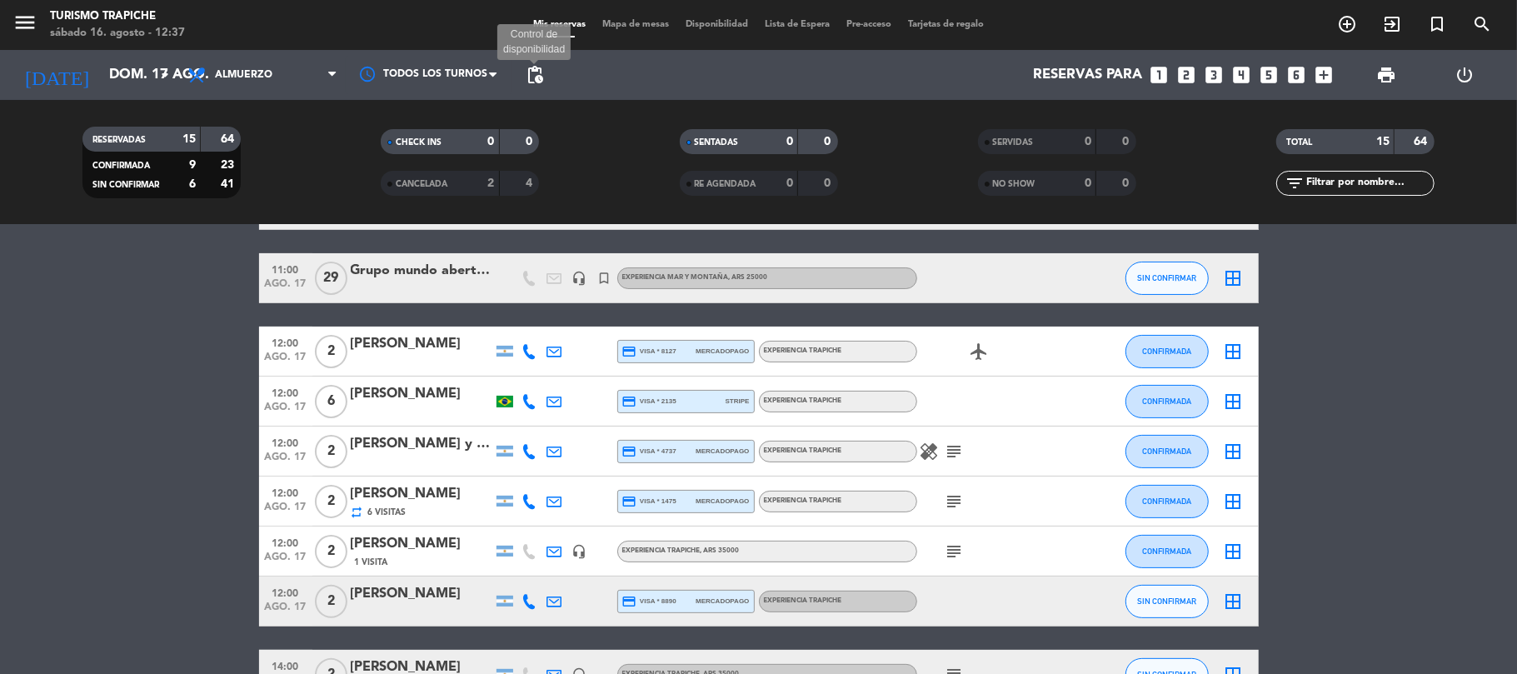
click at [538, 81] on span "pending_actions" at bounding box center [535, 75] width 20 height 20
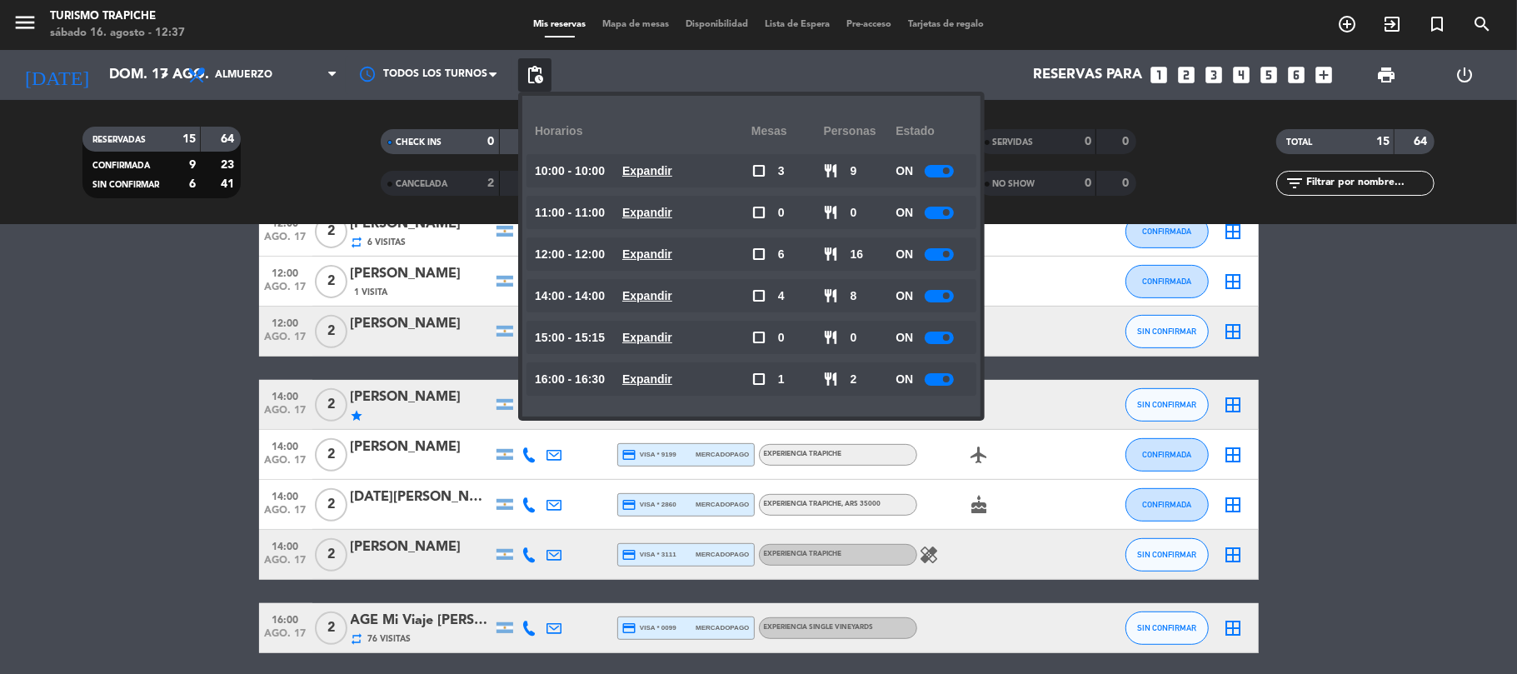
scroll to position [553, 0]
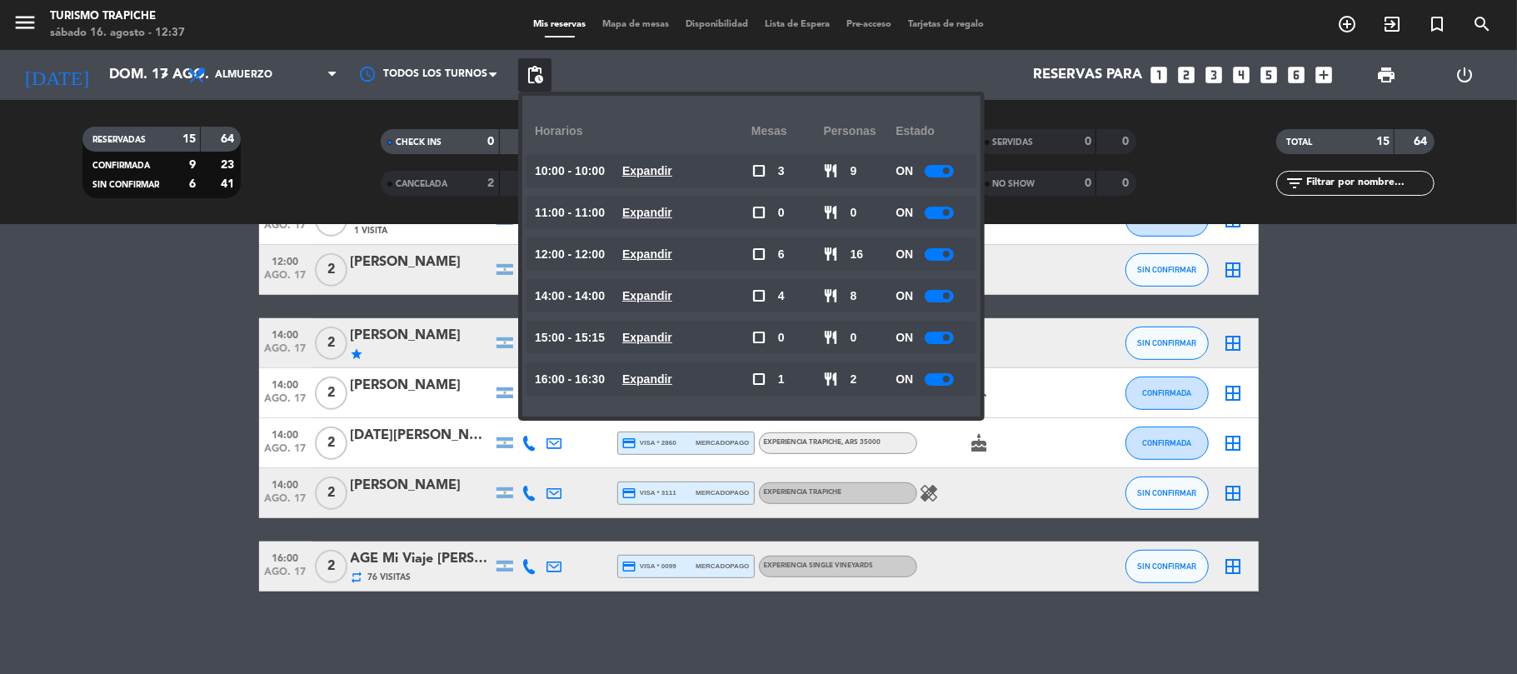
click at [140, 441] on bookings-row "10:00 [DATE] 4 [PERSON_NAME] credit_card visa * 8720 mercadopago EXPERIENCIA MA…" at bounding box center [758, 169] width 1517 height 843
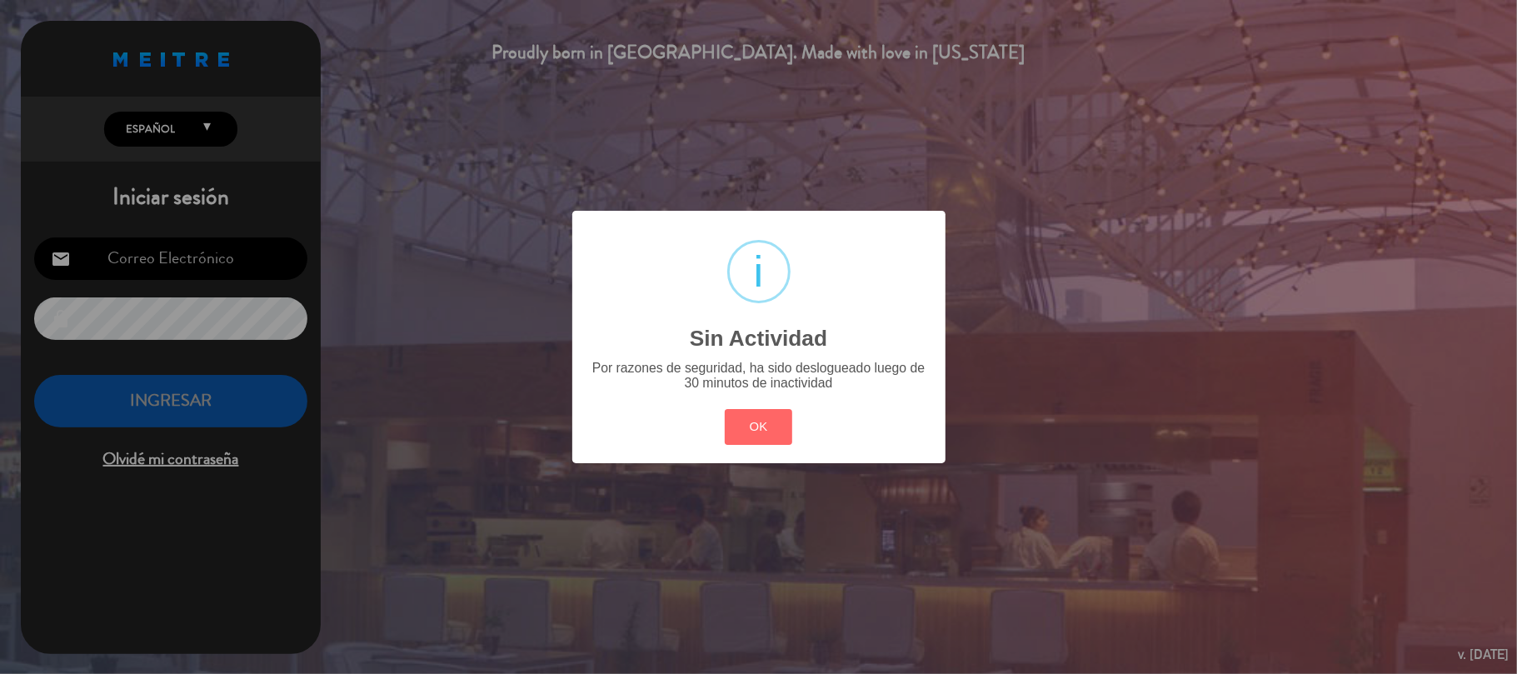
type input "[EMAIL_ADDRESS][DOMAIN_NAME]"
